Goal: Information Seeking & Learning: Find specific fact

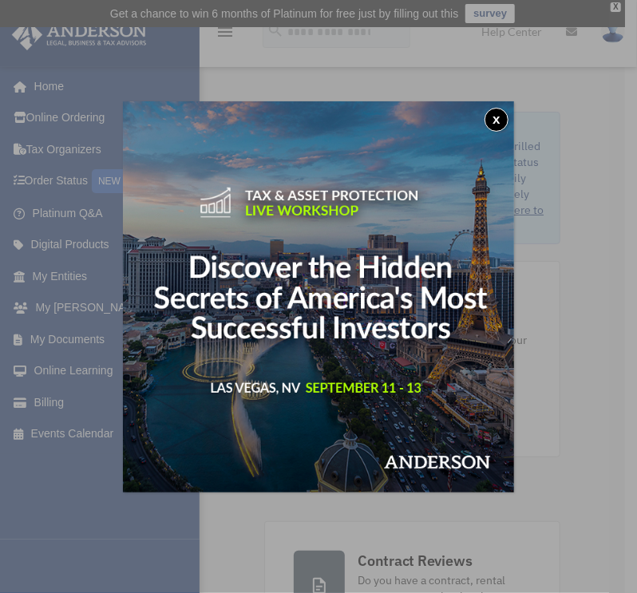
click at [501, 118] on button "x" at bounding box center [496, 120] width 24 height 24
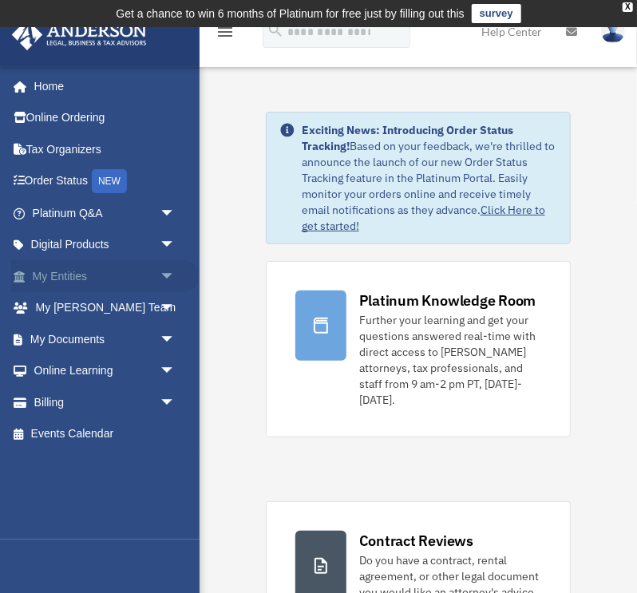
click at [95, 270] on link "My Entities arrow_drop_down" at bounding box center [105, 276] width 188 height 32
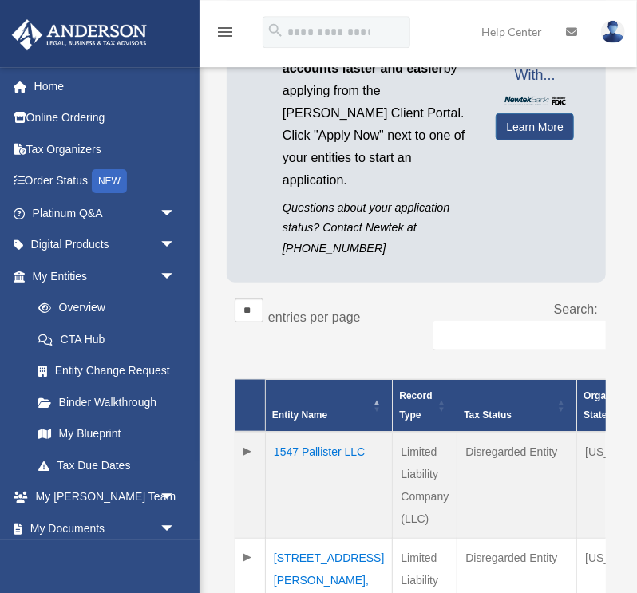
scroll to position [251, 0]
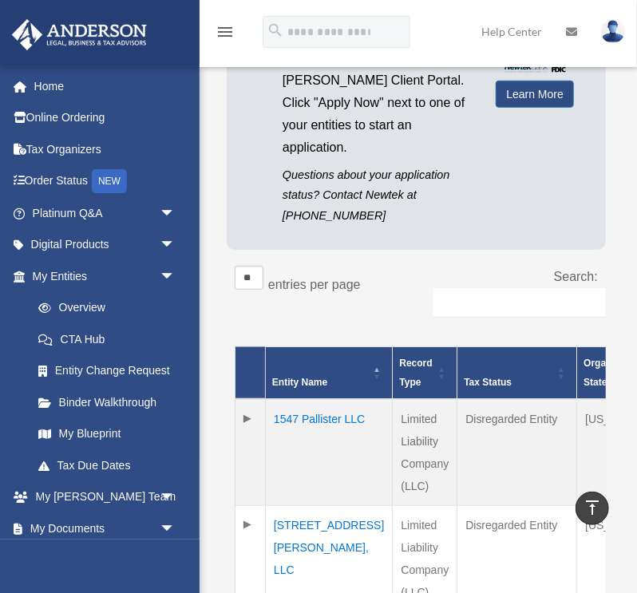
click at [306, 413] on td "1547 Pallister LLC" at bounding box center [329, 452] width 127 height 107
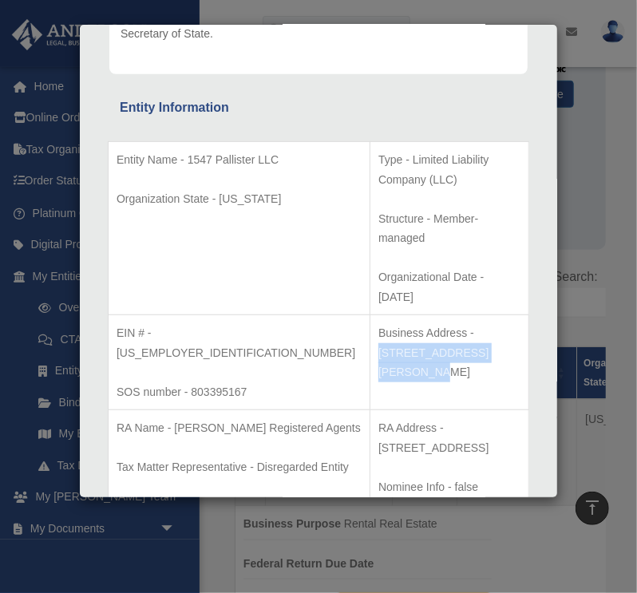
drag, startPoint x: 388, startPoint y: 272, endPoint x: 309, endPoint y: 297, distance: 82.8
click at [378, 323] on p "Business Address - 3225 McLeod Dr, Suite 100, Las Vegas, NV 89121" at bounding box center [449, 352] width 142 height 59
copy p "3225 McLeod Dr, Suite 100,"
click at [204, 209] on p "Organization State - Michigan" at bounding box center [238, 199] width 245 height 20
drag, startPoint x: 388, startPoint y: 272, endPoint x: 425, endPoint y: 290, distance: 41.4
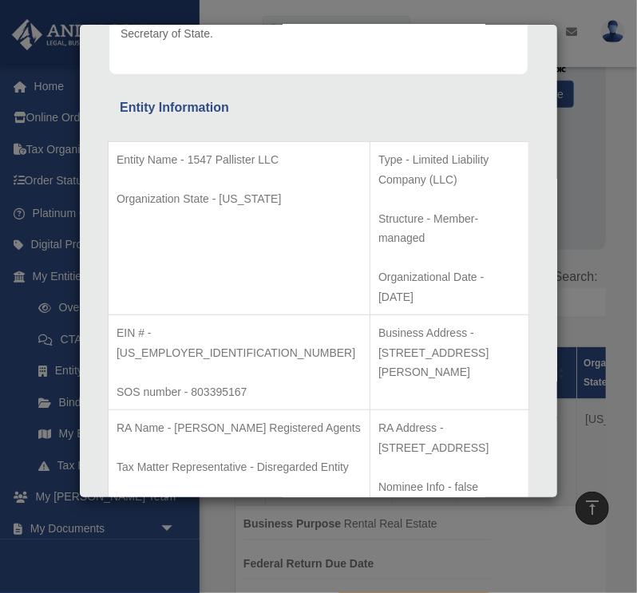
click at [425, 323] on p "Business Address - 3225 McLeod Dr, Suite 100, Las Vegas, NV 89121" at bounding box center [449, 352] width 142 height 59
copy p "3225 McLeod Dr, Suite 100, Las Vegas, NV 89121"
click at [180, 198] on td "Entity Name - 1547 Pallister LLC Organization State - Michigan" at bounding box center [239, 228] width 262 height 173
click at [377, 329] on td "Business Address - 3225 McLeod Dr, Suite 100, Las Vegas, NV 89121" at bounding box center [449, 362] width 159 height 95
click at [199, 418] on p "RA Name - Anderson Registered Agents" at bounding box center [238, 428] width 245 height 20
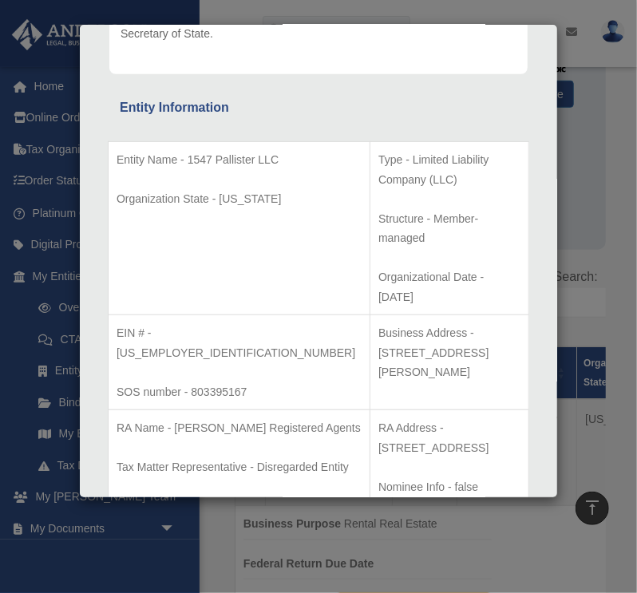
drag, startPoint x: 356, startPoint y: 349, endPoint x: 516, endPoint y: 349, distance: 160.3
click at [516, 418] on p "RA Address - 625 Kenmoor SE Ave, Suite 301 - #16, Grand Rapids, MI 49546" at bounding box center [449, 437] width 142 height 39
click at [421, 418] on p "RA Address - 625 Kenmoor SE Ave, Suite 301 - #16, Grand Rapids, MI 49546" at bounding box center [449, 437] width 142 height 39
drag, startPoint x: 358, startPoint y: 350, endPoint x: 308, endPoint y: 365, distance: 52.5
click at [378, 418] on p "RA Address - 625 Kenmoor SE Ave, Suite 301 - #16, Grand Rapids, MI 49546" at bounding box center [449, 437] width 142 height 39
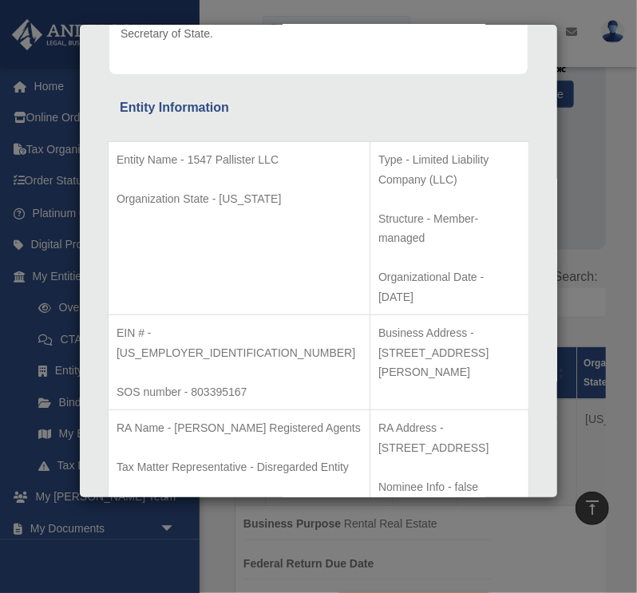
copy p "625 Kenmoor SE Ave, Suite 301 - #16"
